Goal: Book appointment/travel/reservation

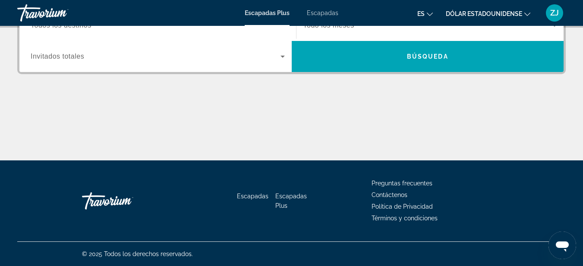
scroll to position [59, 0]
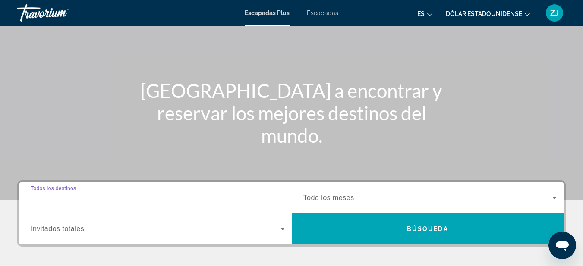
click at [113, 195] on input "Destination Todos los destinos" at bounding box center [158, 198] width 254 height 10
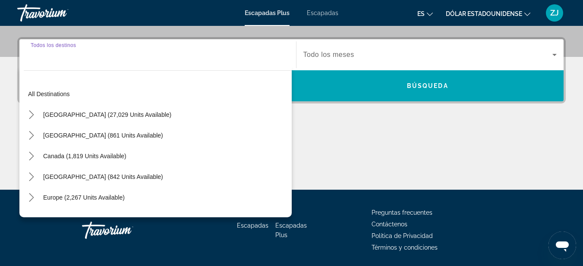
scroll to position [211, 0]
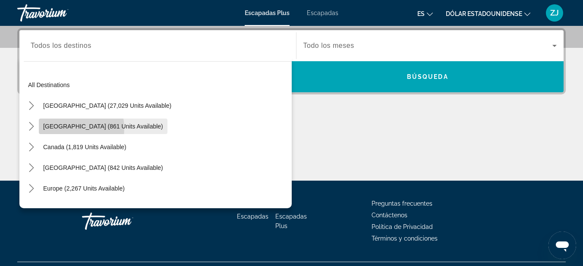
click at [63, 129] on span "[GEOGRAPHIC_DATA] (861 units available)" at bounding box center [103, 126] width 120 height 7
type input "**********"
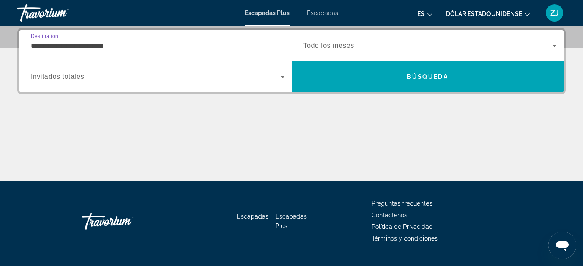
click at [93, 77] on span "Widget de búsqueda" at bounding box center [156, 77] width 250 height 10
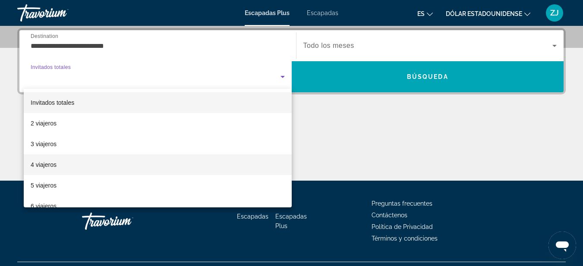
click at [54, 164] on font "4 viajeros" at bounding box center [44, 164] width 26 height 7
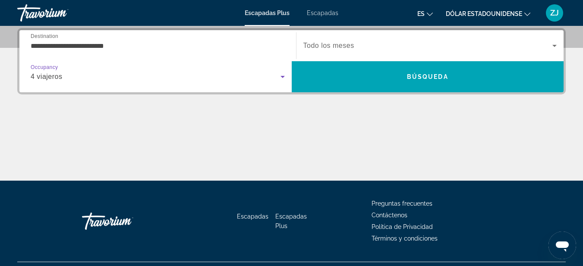
click at [555, 46] on icon "Widget de búsqueda" at bounding box center [555, 46] width 4 height 2
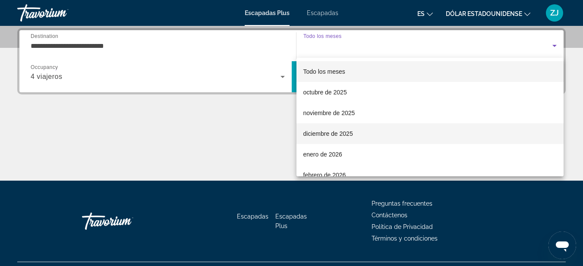
click at [320, 133] on font "diciembre de 2025" at bounding box center [329, 133] width 50 height 7
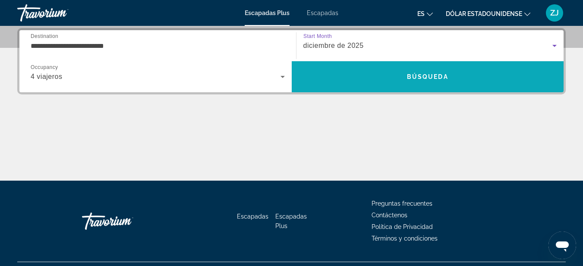
click at [438, 77] on span "Búsqueda" at bounding box center [427, 76] width 41 height 7
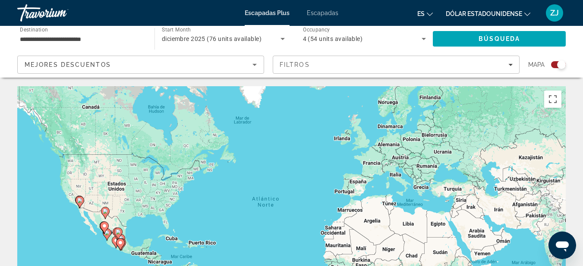
click at [253, 63] on icon "Sort by" at bounding box center [255, 65] width 10 height 10
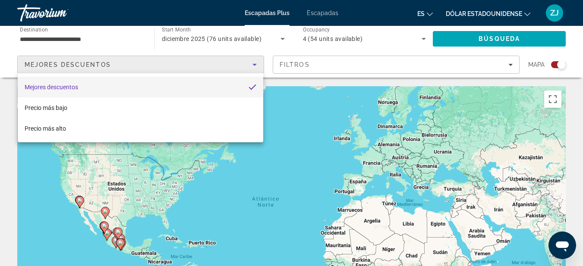
click at [351, 66] on div at bounding box center [291, 133] width 583 height 266
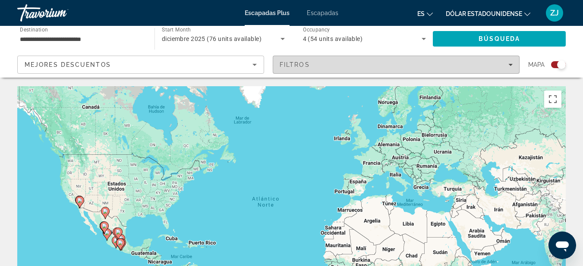
click at [510, 65] on icon "Filters" at bounding box center [511, 65] width 4 height 2
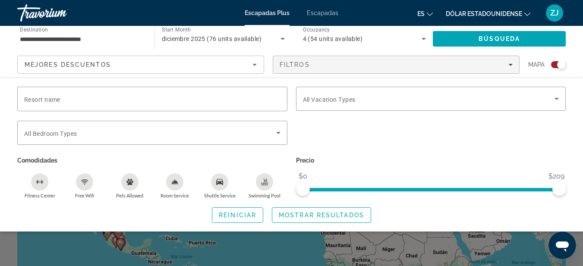
click at [104, 38] on input "**********" at bounding box center [81, 39] width 123 height 10
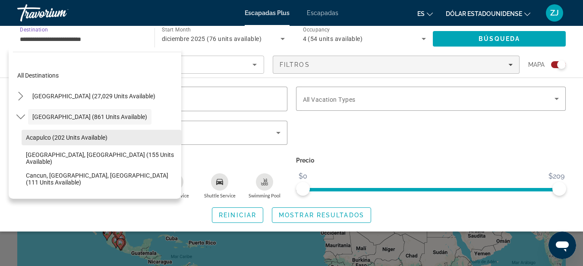
scroll to position [43, 0]
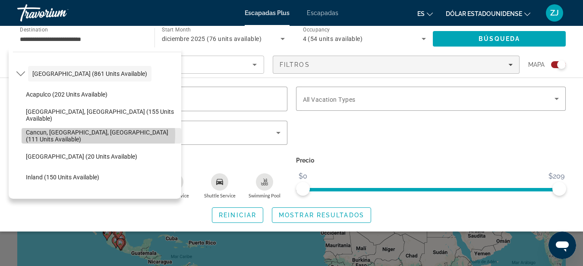
click at [92, 135] on span "Cancun, [GEOGRAPHIC_DATA], [GEOGRAPHIC_DATA] (111 units available)" at bounding box center [101, 136] width 151 height 14
type input "**********"
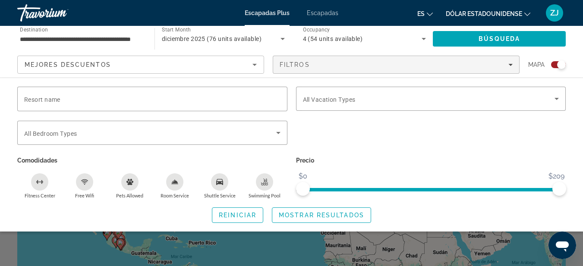
click at [582, 63] on div "**********" at bounding box center [291, 52] width 583 height 52
click at [499, 34] on span "Search" at bounding box center [499, 38] width 133 height 21
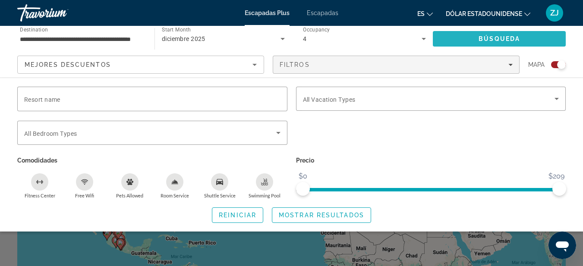
click at [481, 38] on span "Búsqueda" at bounding box center [499, 38] width 41 height 7
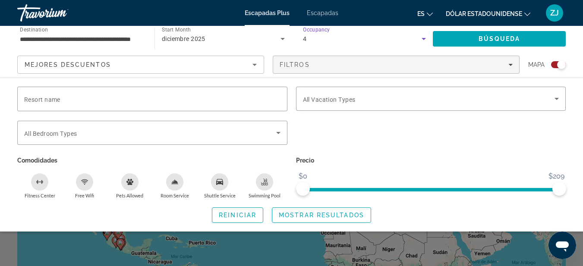
click at [422, 41] on icon "Search widget" at bounding box center [424, 39] width 10 height 10
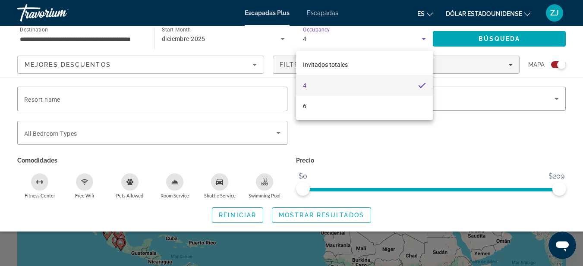
click at [470, 38] on div at bounding box center [291, 133] width 583 height 266
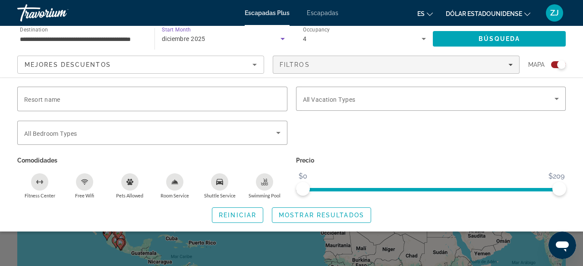
click at [283, 40] on icon "Search widget" at bounding box center [283, 39] width 4 height 2
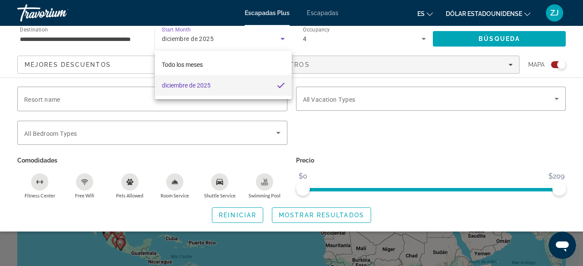
click at [487, 36] on div at bounding box center [291, 133] width 583 height 266
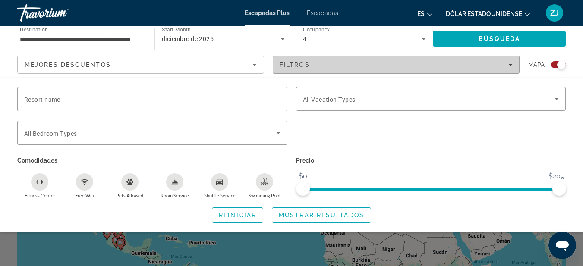
click at [512, 65] on icon "Filters" at bounding box center [511, 65] width 4 height 2
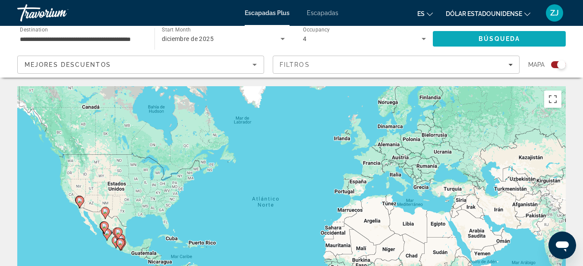
click at [496, 32] on span "Search" at bounding box center [499, 38] width 133 height 21
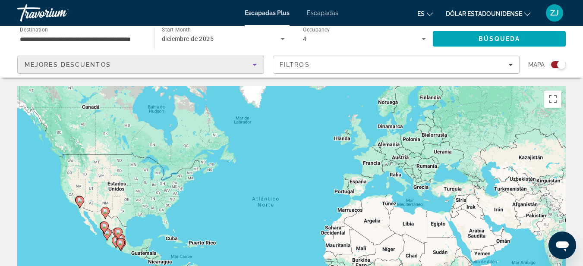
click at [251, 62] on icon "Sort by" at bounding box center [255, 65] width 10 height 10
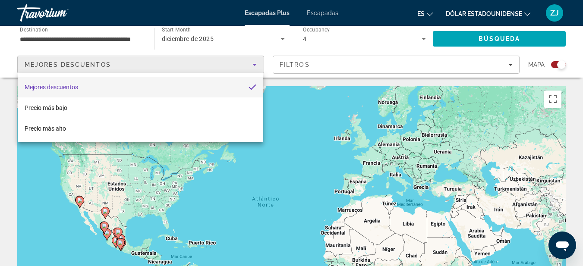
click at [325, 98] on div at bounding box center [291, 133] width 583 height 266
